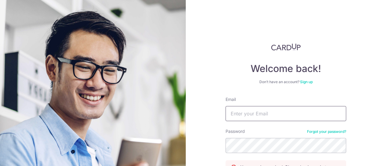
click at [248, 112] on input "Email" at bounding box center [286, 113] width 121 height 15
type input "XINR1B488@HOTMAIL.COM"
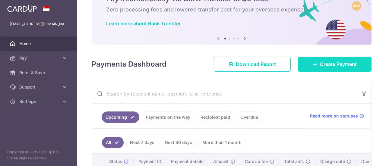
click at [324, 68] on span "Create Payment" at bounding box center [338, 64] width 37 height 7
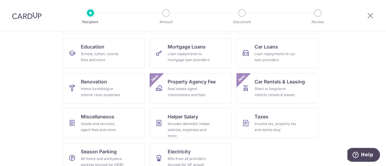
scroll to position [103, 0]
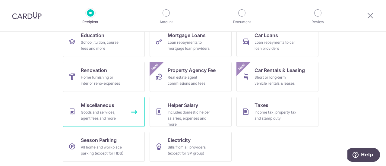
click at [119, 108] on link "Miscellaneous Goods and services, agent fees and more" at bounding box center [104, 112] width 82 height 30
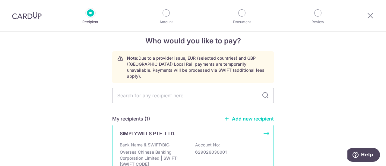
scroll to position [7, 0]
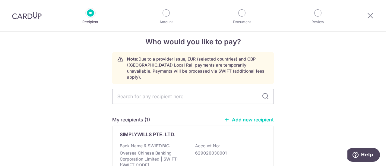
click at [245, 117] on link "Add new recipient" at bounding box center [249, 120] width 50 height 6
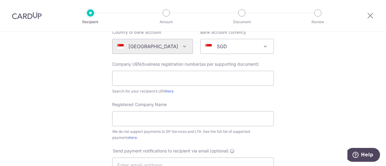
scroll to position [70, 0]
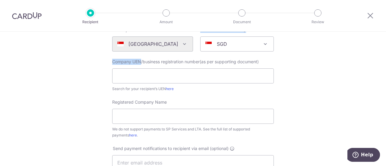
drag, startPoint x: 110, startPoint y: 61, endPoint x: 139, endPoint y: 62, distance: 29.0
click at [139, 62] on div "Company UEN/business registration number(as per supporting document) Search for…" at bounding box center [193, 75] width 169 height 33
copy form "Bank account currency SGD USD GBP EUR HKD AUD JPY CNY NZD CAD CHF SGD Company U…"
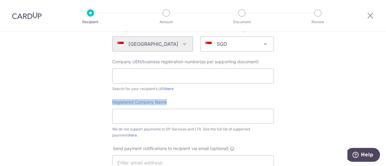
drag, startPoint x: 173, startPoint y: 102, endPoint x: 111, endPoint y: 101, distance: 61.6
click at [112, 101] on div "Registered Company Name We do not support payments to SP Services and LTA. See …" at bounding box center [193, 118] width 162 height 39
copy span "Registered Company Name"
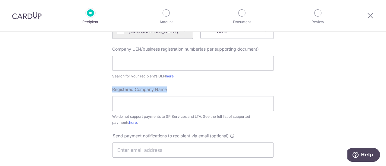
scroll to position [0, 0]
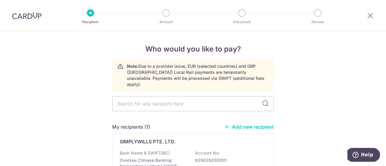
scroll to position [7, 0]
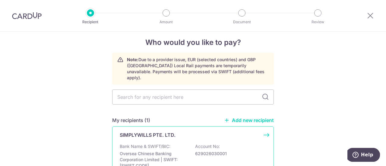
click at [202, 151] on p "629026030001" at bounding box center [229, 154] width 68 height 6
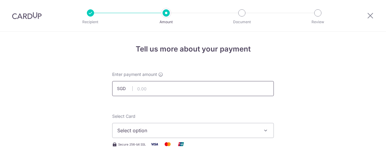
click at [188, 90] on input "text" at bounding box center [193, 88] width 162 height 15
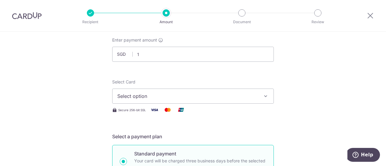
type input "1.00"
click at [140, 94] on span "Select option" at bounding box center [187, 96] width 141 height 7
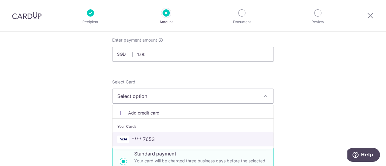
drag, startPoint x: 149, startPoint y: 133, endPoint x: 126, endPoint y: 137, distance: 23.9
click at [126, 137] on img at bounding box center [123, 139] width 12 height 7
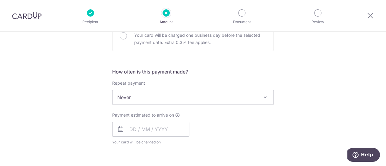
scroll to position [228, 0]
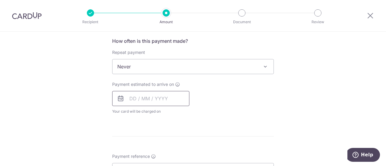
click at [159, 94] on input "text" at bounding box center [150, 98] width 77 height 15
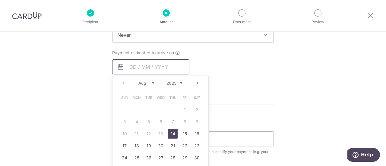
scroll to position [259, 0]
click at [174, 132] on link "14" at bounding box center [173, 134] width 10 height 10
type input "[DATE]"
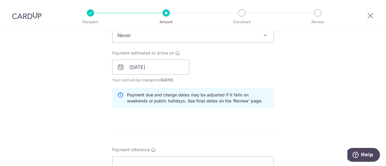
scroll to position [357, 0]
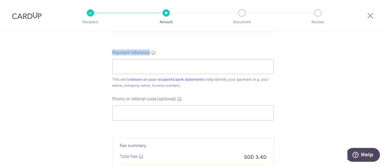
drag, startPoint x: 112, startPoint y: 51, endPoint x: 150, endPoint y: 55, distance: 37.9
click at [150, 55] on div "Payment reference This will be shown on your recipient’s bank statement to help…" at bounding box center [193, 68] width 162 height 39
copy label "Payment reference"
click at [150, 55] on div "Payment reference This will be shown on your recipient’s bank statement to help…" at bounding box center [193, 68] width 162 height 39
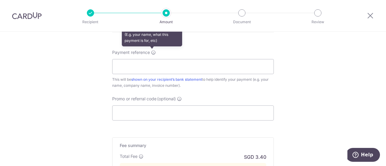
click at [151, 53] on icon at bounding box center [153, 52] width 5 height 5
click at [151, 59] on input "Payment reference Enter details that can help your recipient identify your paym…" at bounding box center [193, 66] width 162 height 15
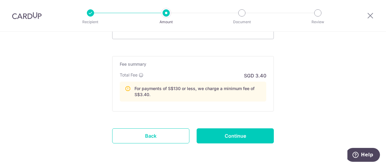
scroll to position [439, 0]
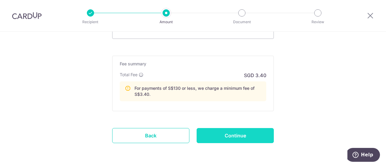
type input "1213"
click at [235, 137] on input "Continue" at bounding box center [235, 135] width 77 height 15
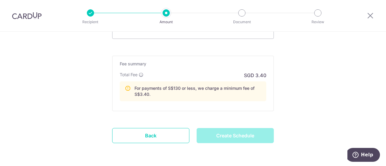
type input "Create Schedule"
